Goal: Use online tool/utility

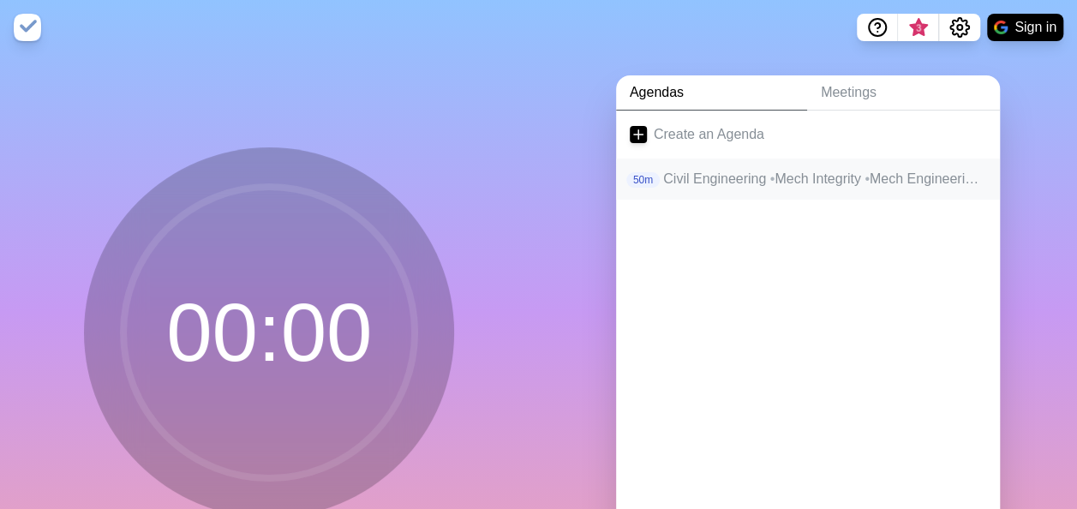
click at [707, 183] on p "Civil Engineering • Mech Integrity • Mech Engineering • Land Surveying • Admin" at bounding box center [824, 179] width 323 height 21
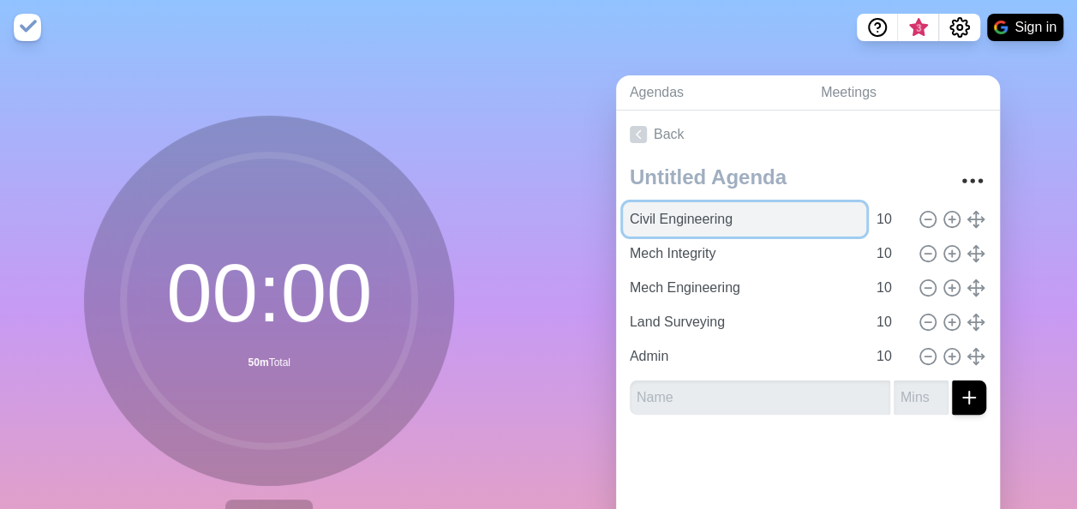
click at [717, 218] on input "Civil Engineering" at bounding box center [744, 219] width 243 height 34
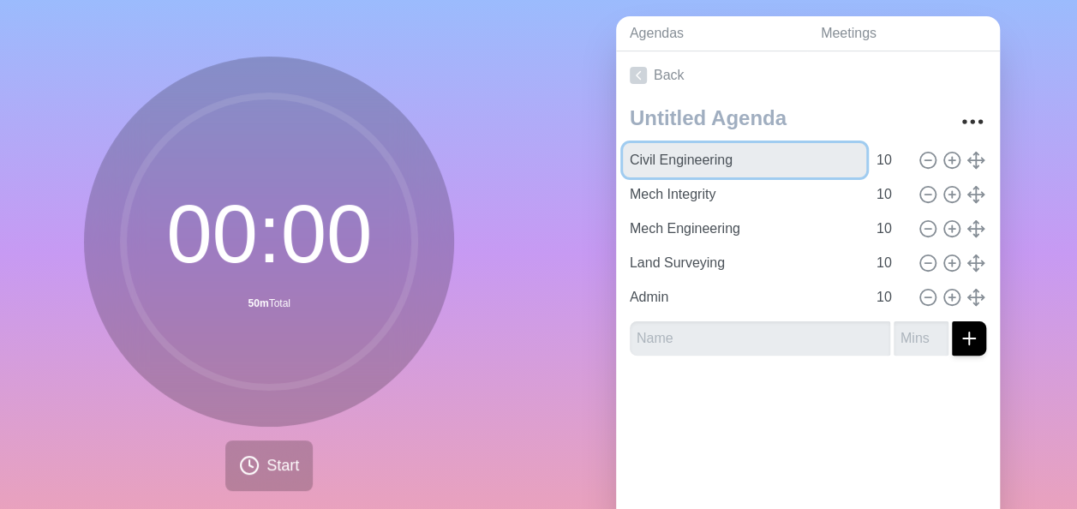
scroll to position [86, 0]
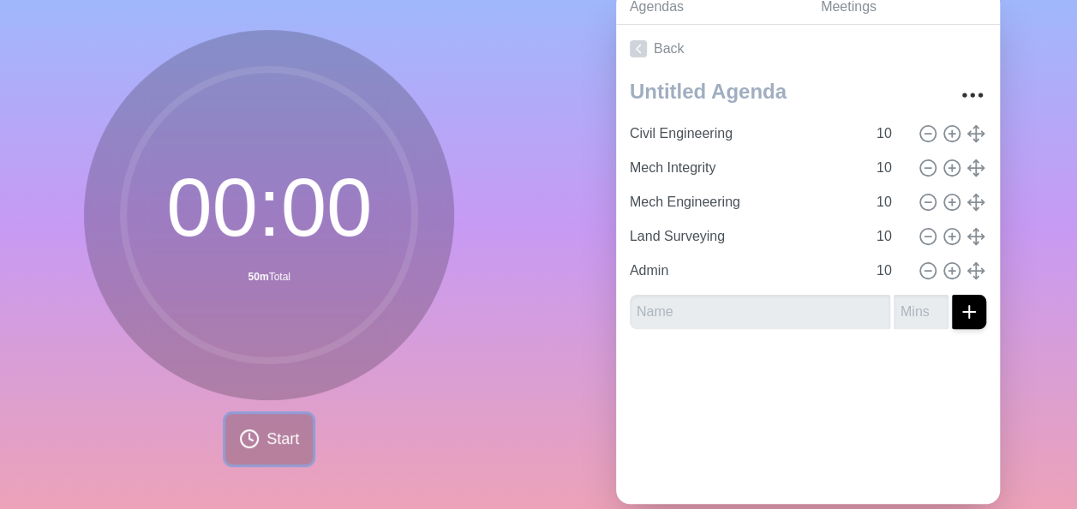
click at [269, 432] on span "Start" at bounding box center [283, 439] width 33 height 23
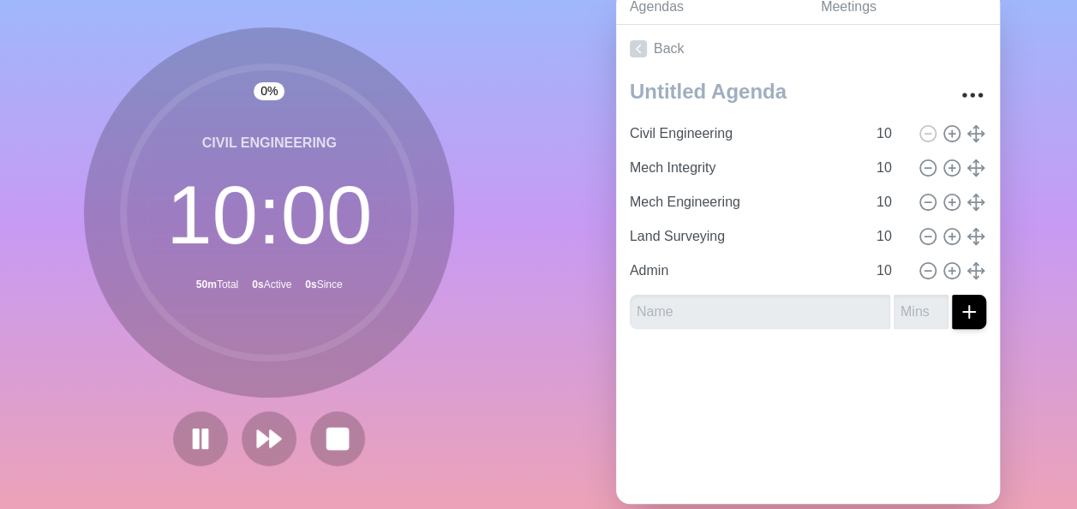
scroll to position [83, 0]
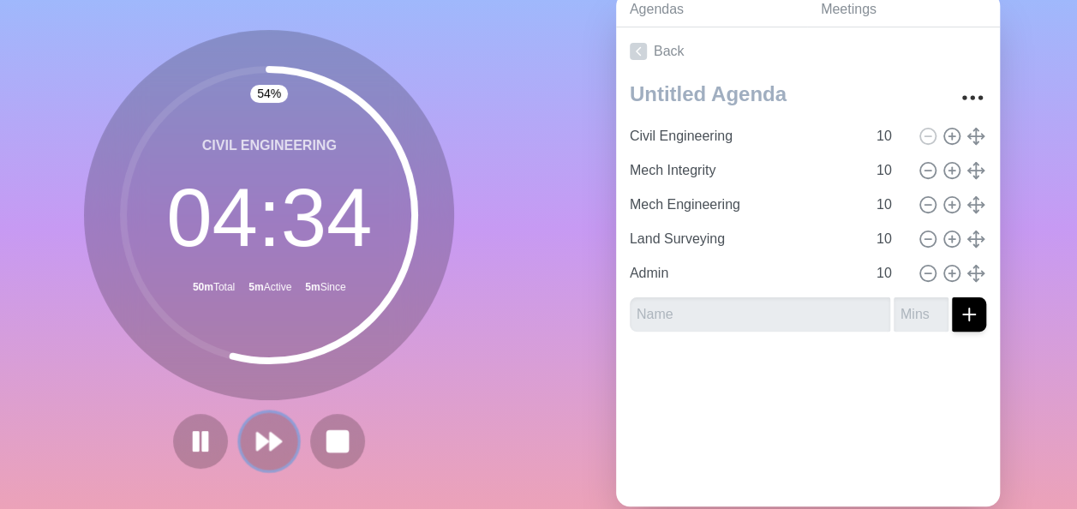
click at [268, 432] on icon at bounding box center [269, 441] width 29 height 29
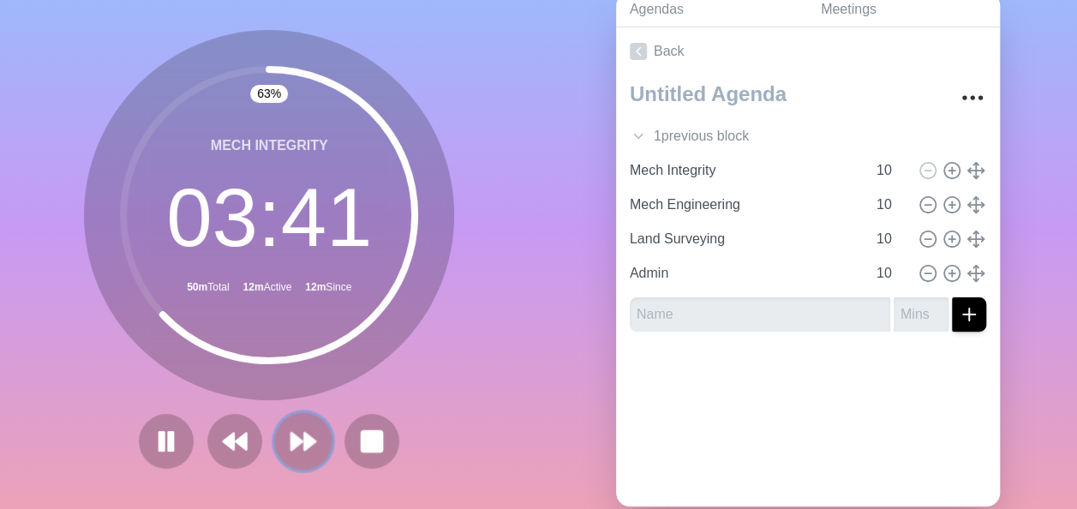
click at [291, 442] on polygon at bounding box center [296, 441] width 11 height 17
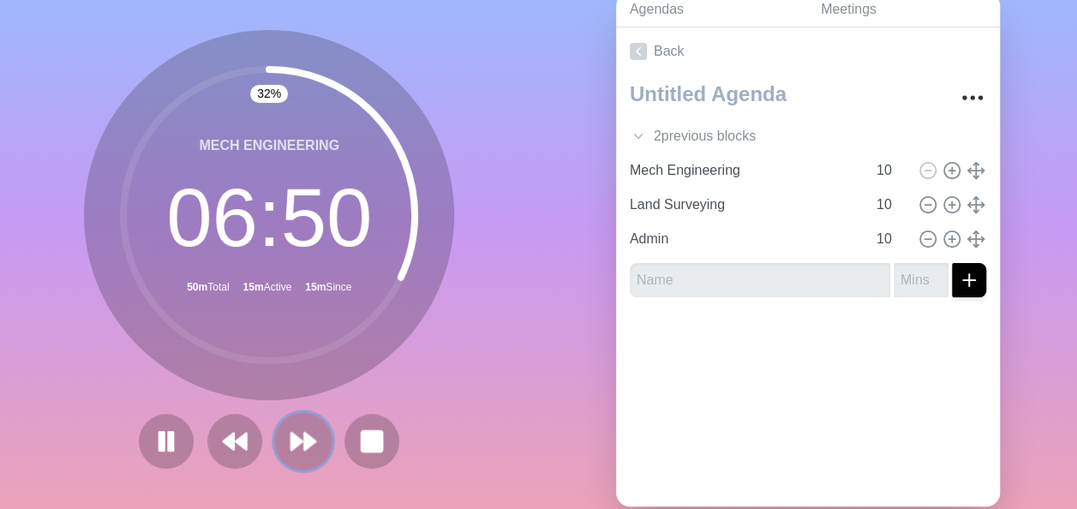
click at [289, 427] on icon at bounding box center [303, 441] width 29 height 29
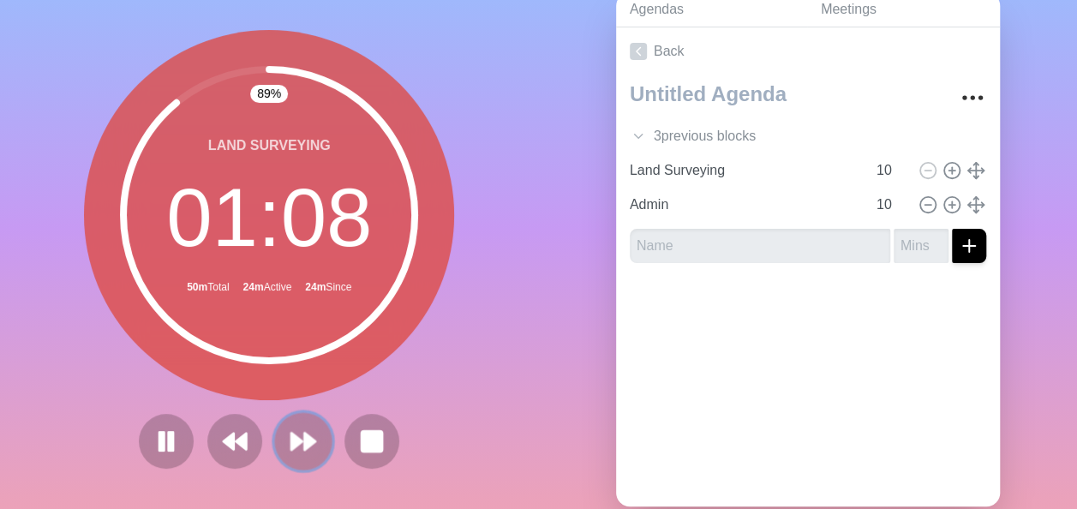
click at [305, 448] on polygon at bounding box center [310, 441] width 11 height 17
